Goal: Information Seeking & Learning: Learn about a topic

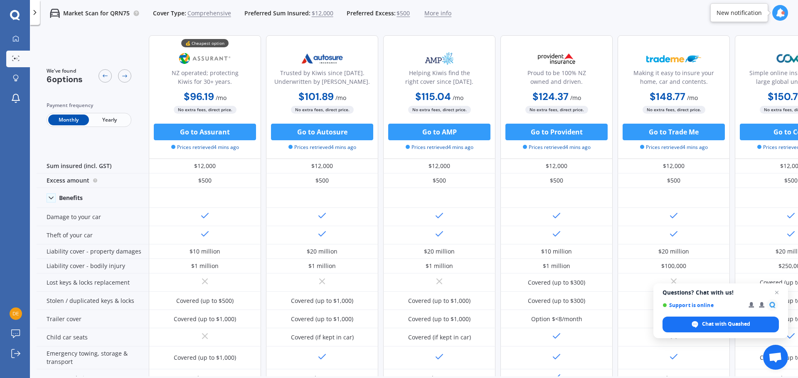
click at [613, 9] on div "Market Scan for QRN75 Cover Type: Comprehensive Preferred Sum Insured: $12,000 …" at bounding box center [414, 13] width 768 height 27
click at [527, 23] on div "Market Scan for QRN75 Cover Type: Comprehensive Preferred Sum Insured: $12,000 …" at bounding box center [414, 13] width 768 height 27
drag, startPoint x: 648, startPoint y: 14, endPoint x: 793, endPoint y: 7, distance: 145.6
click at [648, 13] on div "Market Scan for QRN75 Cover Type: Comprehensive Preferred Sum Insured: $12,000 …" at bounding box center [414, 13] width 768 height 27
click at [784, 17] on div at bounding box center [780, 13] width 16 height 16
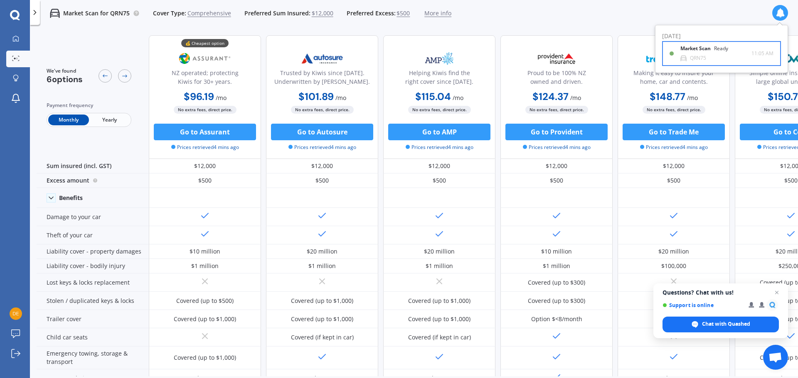
click at [728, 57] on div "Market Scan Ready QRN75" at bounding box center [715, 53] width 71 height 15
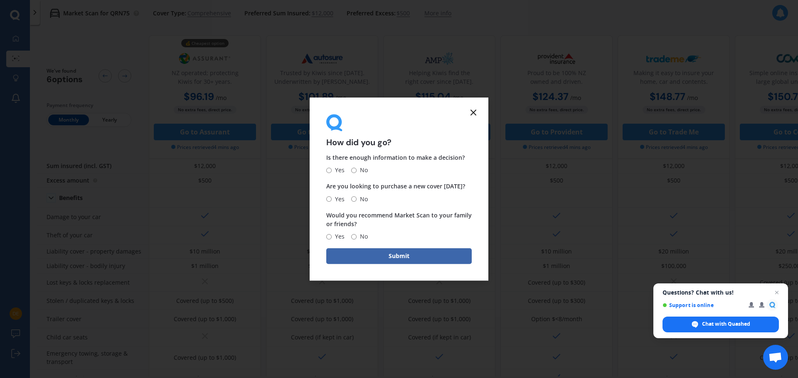
click at [474, 114] on line at bounding box center [473, 112] width 5 height 5
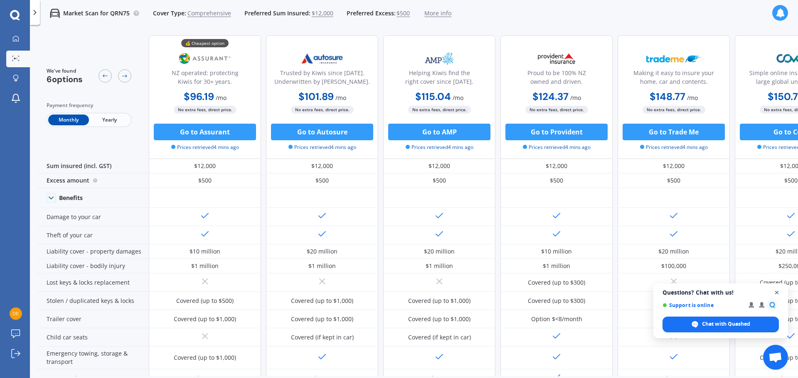
click at [775, 293] on span "Open chat" at bounding box center [776, 293] width 10 height 10
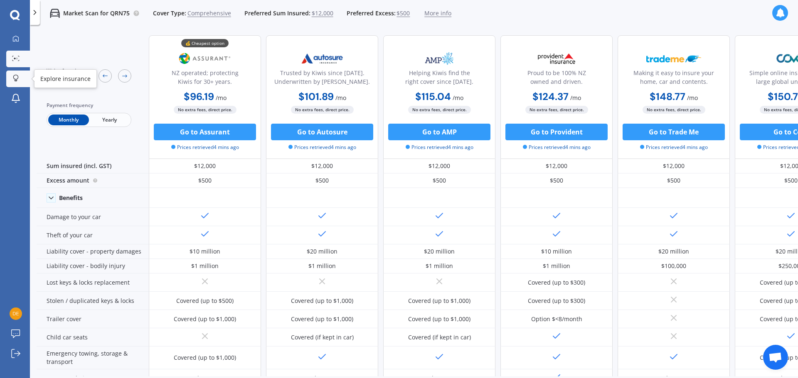
click at [12, 75] on div at bounding box center [16, 79] width 12 height 8
